Goal: Information Seeking & Learning: Understand process/instructions

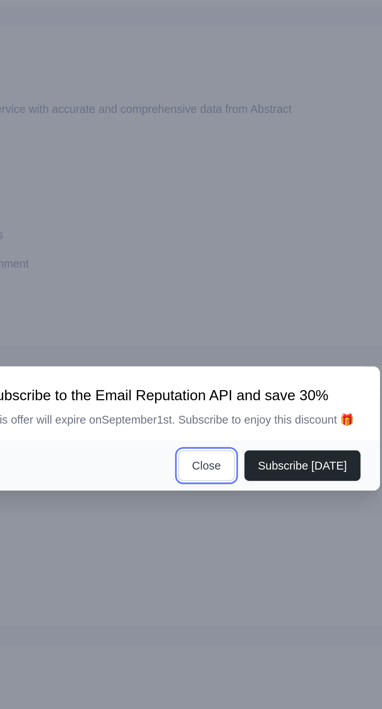
click at [206, 380] on button "Close" at bounding box center [206, 372] width 27 height 15
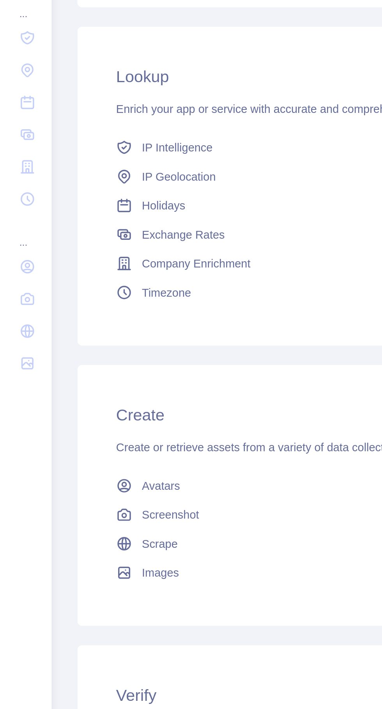
click at [66, 230] on link "IP Geolocation" at bounding box center [203, 233] width 301 height 14
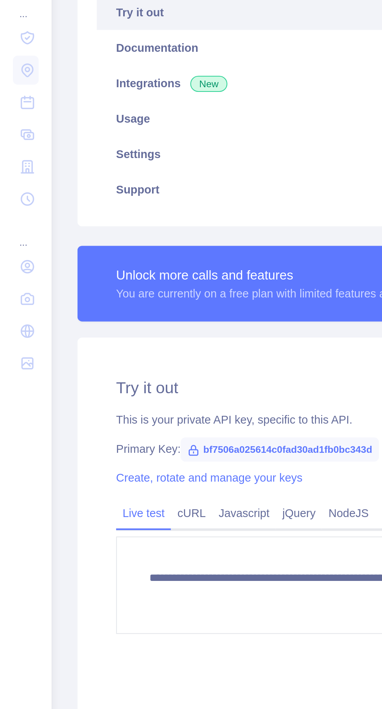
type textarea "**********"
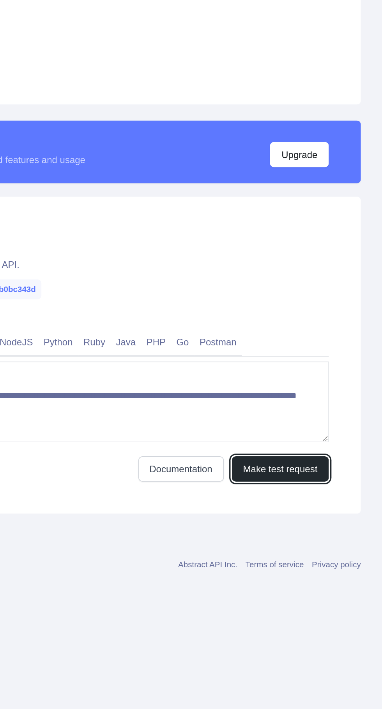
click at [310, 463] on button "Make test request" at bounding box center [322, 469] width 56 height 15
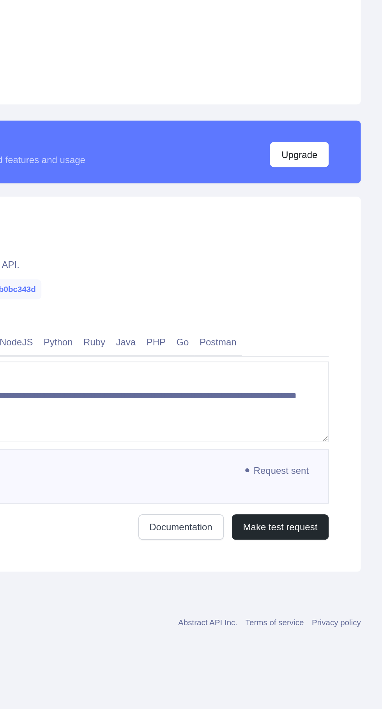
click at [304, 470] on pre "Awaiting response..." at bounding box center [203, 474] width 294 height 32
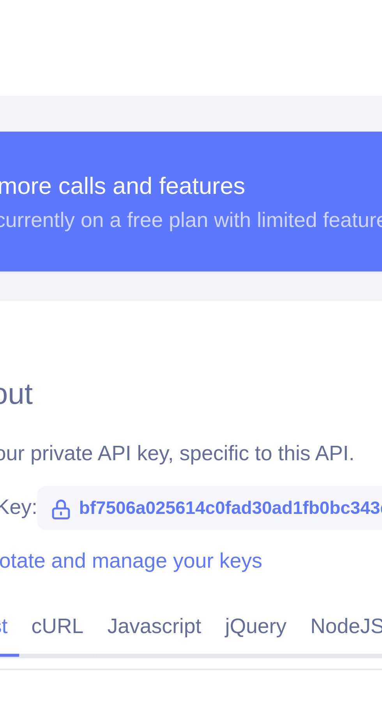
scroll to position [168, 39]
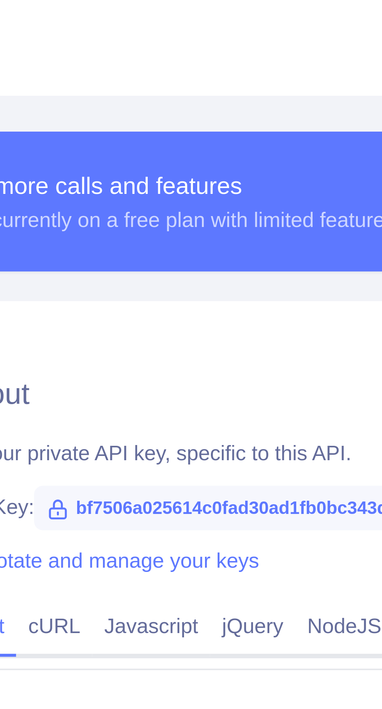
copy span ""[PERSON_NAME]"
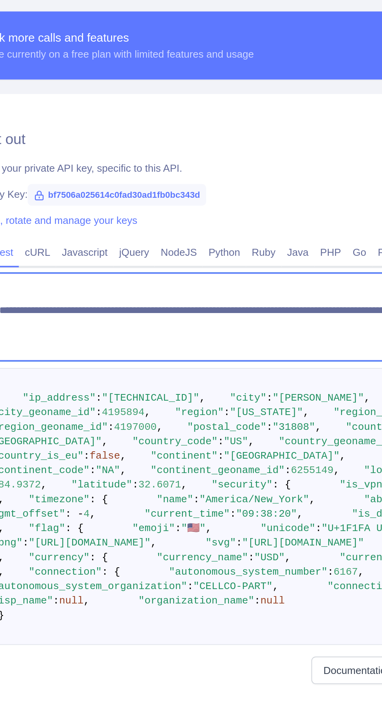
scroll to position [0, 43]
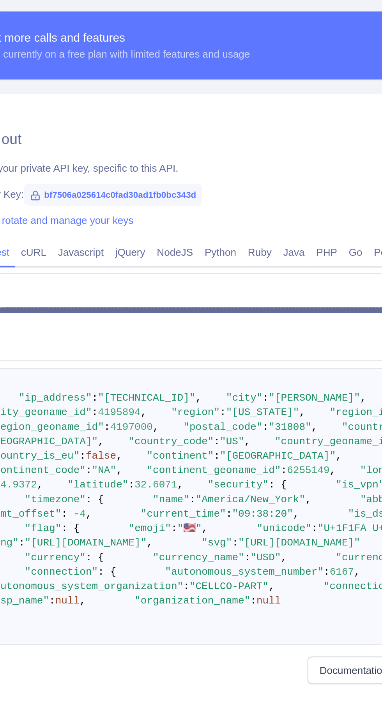
click at [149, 389] on link "Python" at bounding box center [149, 395] width 23 height 12
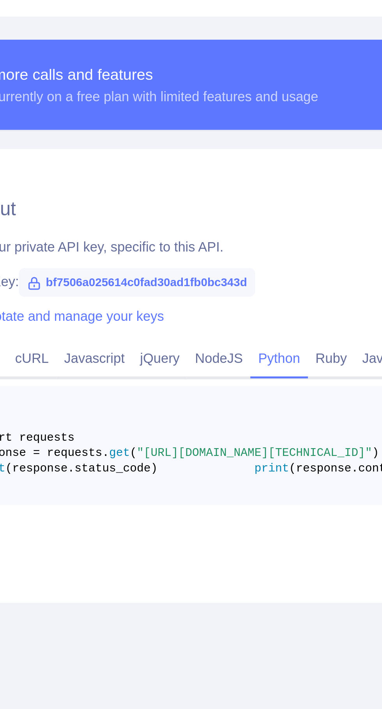
scroll to position [0, 37]
click at [196, 431] on span at bounding box center [215, 433] width 39 height 5
click at [146, 438] on span "print" at bounding box center [153, 440] width 14 height 5
click at [106, 438] on span at bounding box center [125, 440] width 39 height 5
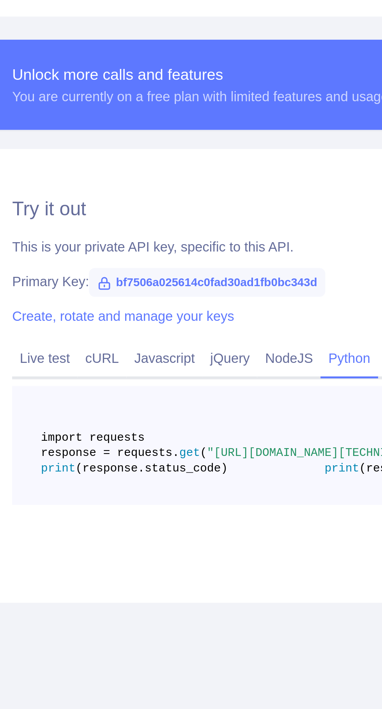
scroll to position [0, 0]
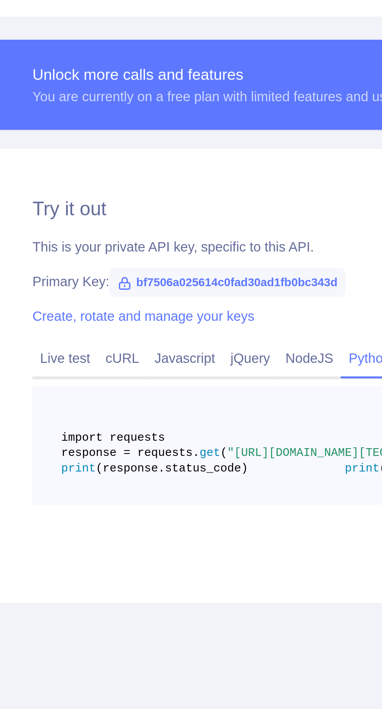
copy span "[URL][DOMAIN_NAME][TECHNICAL_ID]"
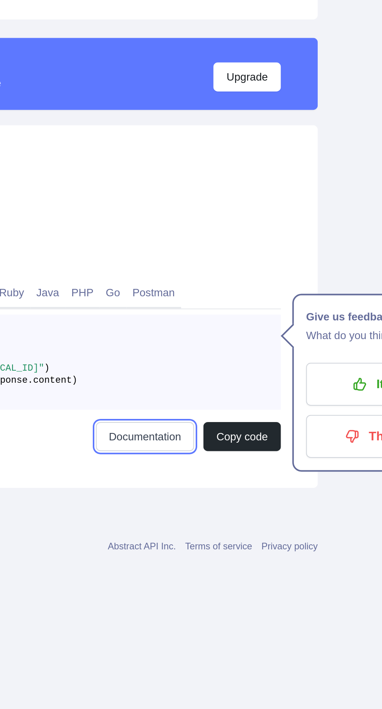
click at [248, 476] on link "Documentation" at bounding box center [261, 468] width 50 height 15
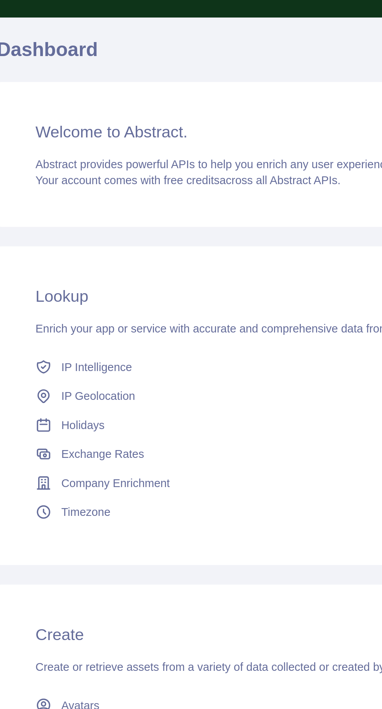
click at [78, 269] on span "IP Geolocation" at bounding box center [87, 269] width 36 height 8
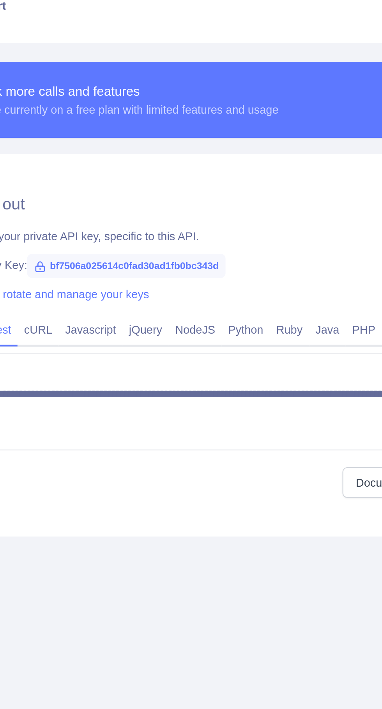
click at [230, 394] on link "Java" at bounding box center [232, 395] width 18 height 12
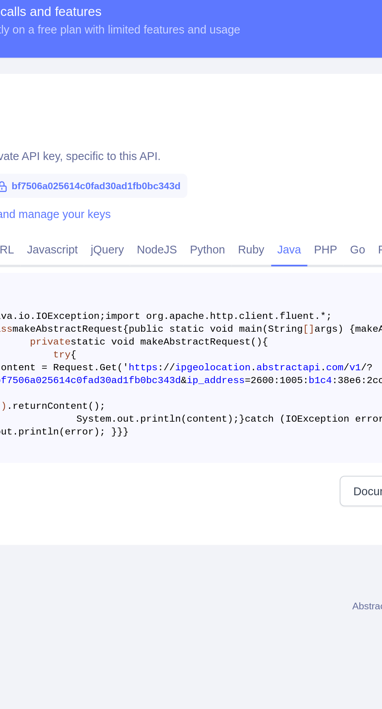
scroll to position [35, 0]
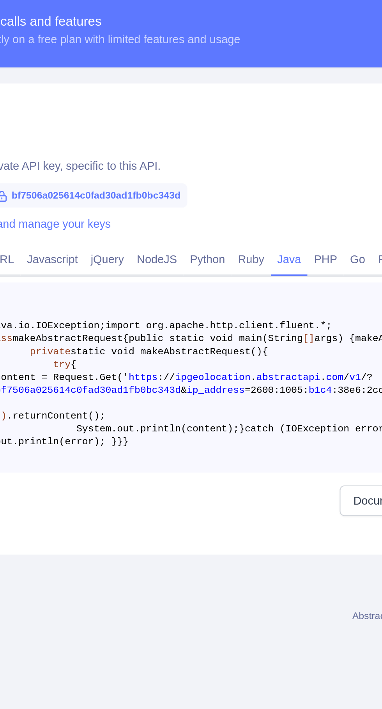
click at [188, 389] on link "Python" at bounding box center [192, 395] width 23 height 12
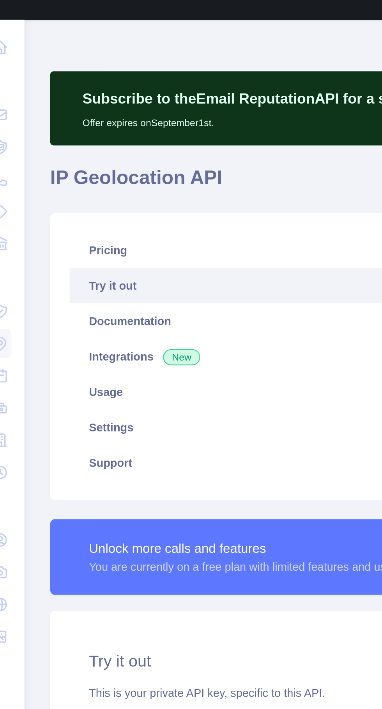
scroll to position [0, 0]
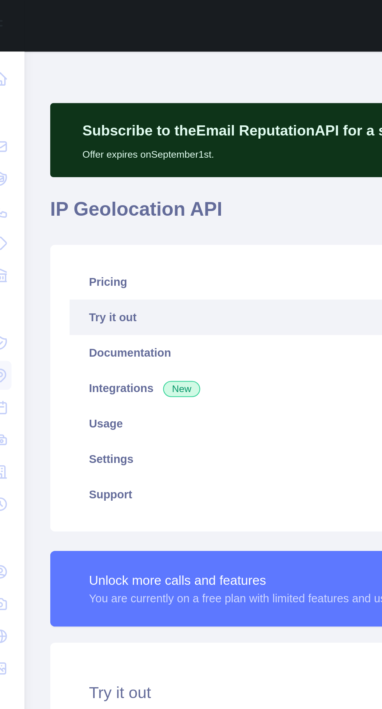
click at [60, 219] on link "Settings" at bounding box center [203, 221] width 313 height 17
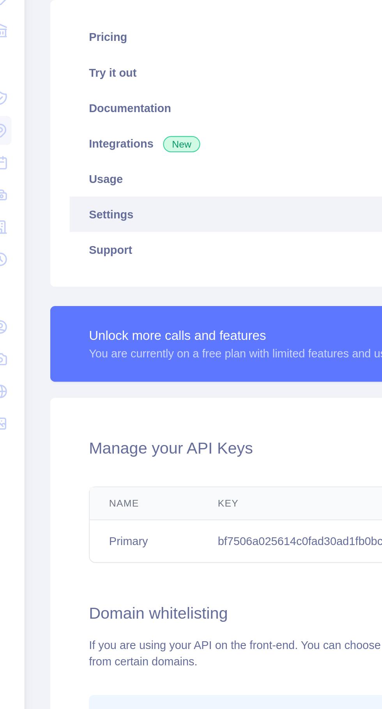
click at [80, 361] on th "Name" at bounding box center [82, 362] width 53 height 16
click at [94, 359] on th "Name" at bounding box center [82, 362] width 53 height 16
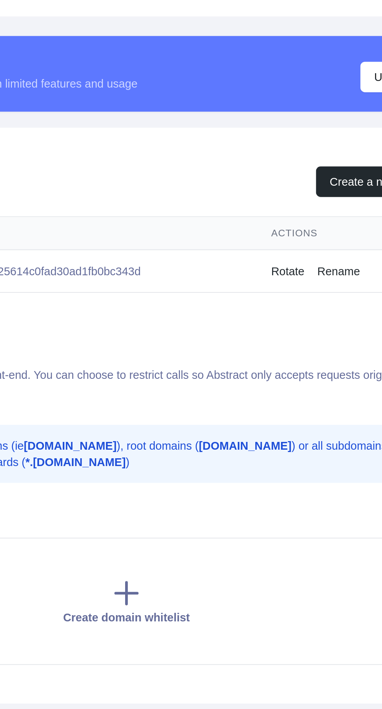
click at [190, 381] on td "bf7506a025614c0fad30ad1fb0bc343d" at bounding box center [186, 380] width 155 height 21
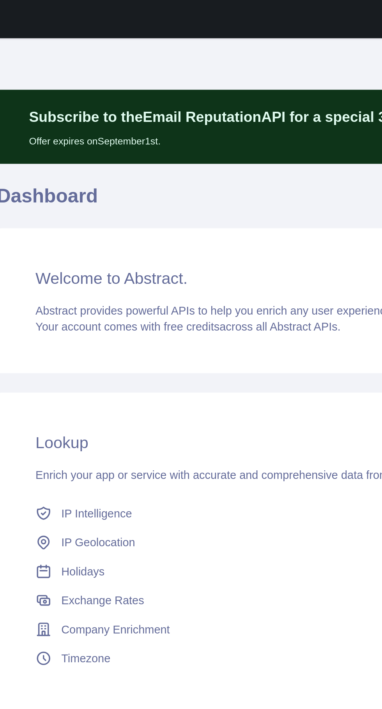
click at [75, 259] on link "IP Intelligence" at bounding box center [203, 255] width 301 height 14
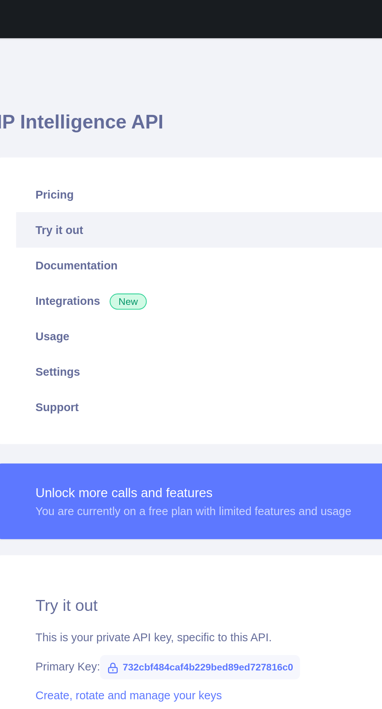
type textarea "**********"
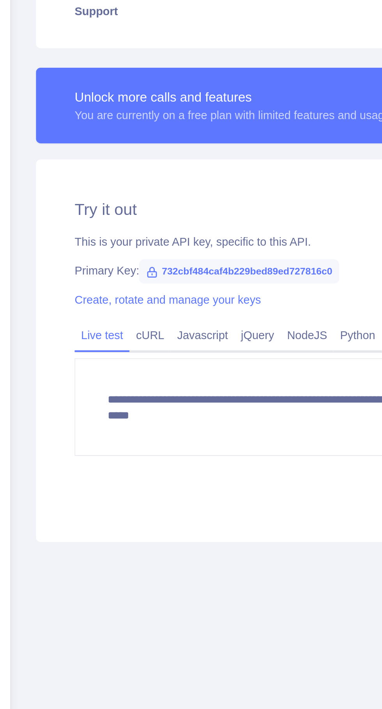
click at [69, 381] on link "Create, rotate and manage your keys" at bounding box center [101, 378] width 90 height 6
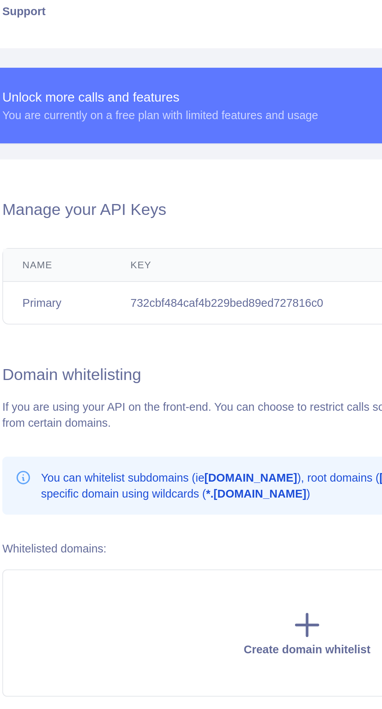
click at [128, 380] on td "732cbf484caf4b229bed89ed727816c0" at bounding box center [187, 380] width 156 height 21
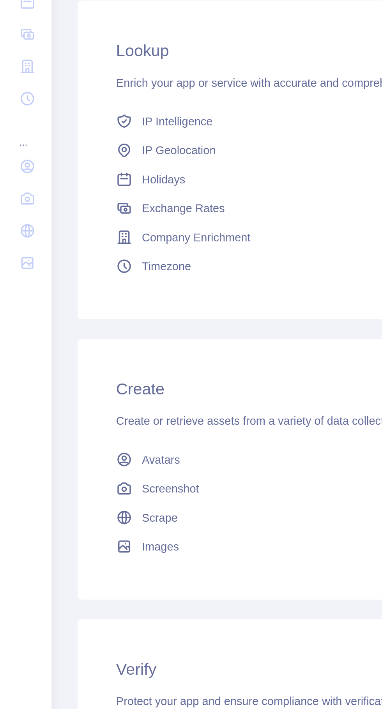
click at [64, 268] on link "IP Geolocation" at bounding box center [203, 269] width 301 height 14
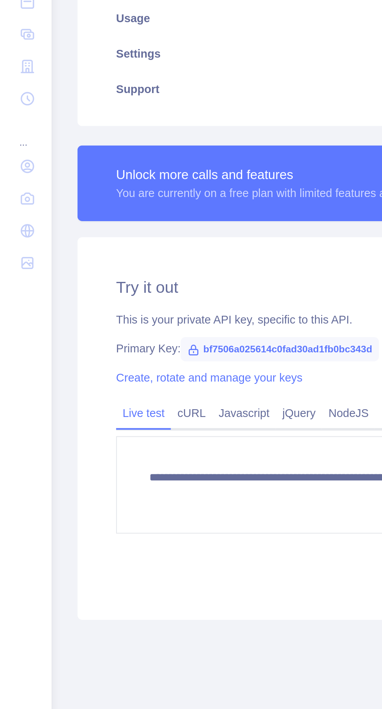
click at [106, 368] on span "bf7506a025614c0fad30ad1fb0bc343d" at bounding box center [134, 365] width 95 height 12
click at [105, 359] on span "bf7506a025614c0fad30ad1fb0bc343d" at bounding box center [134, 365] width 95 height 12
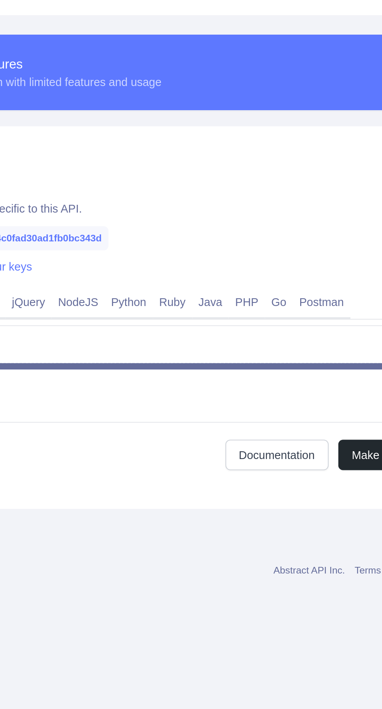
click at [193, 394] on link "Python" at bounding box center [192, 395] width 23 height 12
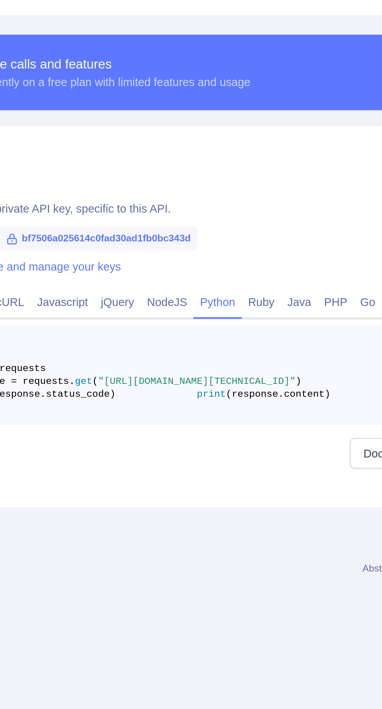
click at [193, 437] on span ""[URL][DOMAIN_NAME][TECHNICAL_ID]"" at bounding box center [182, 433] width 95 height 5
